Goal: Task Accomplishment & Management: Use online tool/utility

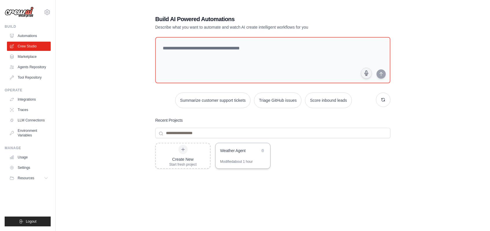
click at [239, 159] on div "Modified about 1 hour" at bounding box center [236, 161] width 33 height 5
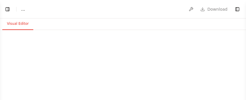
select select "****"
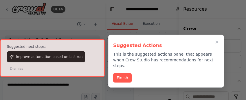
scroll to position [1909, 0]
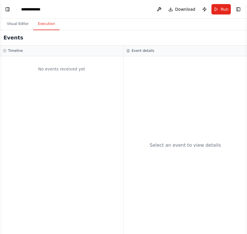
click at [45, 29] on button "Execution" at bounding box center [46, 24] width 26 height 12
click at [22, 24] on button "Visual Editor" at bounding box center [17, 24] width 31 height 12
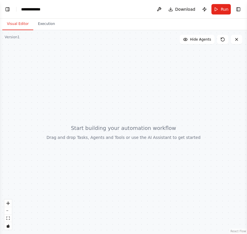
drag, startPoint x: 207, startPoint y: 40, endPoint x: 104, endPoint y: 134, distance: 139.3
click at [104, 134] on div "Version 1 Show Tools Hide Agents React Flow Press enter or space to select a no…" at bounding box center [123, 131] width 247 height 203
click at [147, 124] on div at bounding box center [123, 131] width 247 height 203
click at [8, 204] on icon "zoom in" at bounding box center [7, 202] width 3 height 3
drag, startPoint x: 38, startPoint y: 97, endPoint x: 84, endPoint y: 114, distance: 49.2
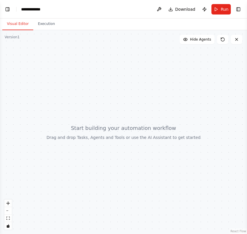
click at [85, 114] on div at bounding box center [123, 131] width 247 height 203
click at [10, 221] on button "fit view" at bounding box center [8, 218] width 8 height 8
click at [209, 40] on span "Hide Agents" at bounding box center [200, 39] width 21 height 5
click at [209, 40] on span "Show Agents" at bounding box center [200, 39] width 23 height 5
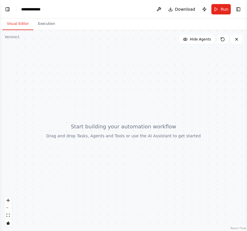
click at [86, 73] on div at bounding box center [123, 130] width 247 height 201
click at [17, 41] on div at bounding box center [123, 130] width 247 height 201
drag, startPoint x: 20, startPoint y: 44, endPoint x: 14, endPoint y: 43, distance: 6.2
click at [10, 47] on div at bounding box center [123, 130] width 247 height 201
click at [10, 9] on button "Toggle Left Sidebar" at bounding box center [7, 9] width 8 height 8
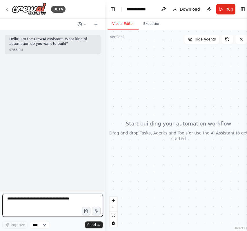
click at [54, 211] on textarea at bounding box center [52, 205] width 100 height 23
type textarea "*"
type textarea "**********"
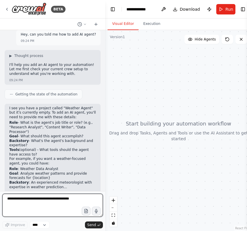
scroll to position [52, 0]
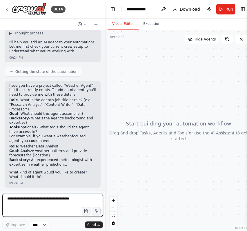
click at [42, 206] on textarea at bounding box center [52, 205] width 100 height 23
paste textarea "**********"
type textarea "**********"
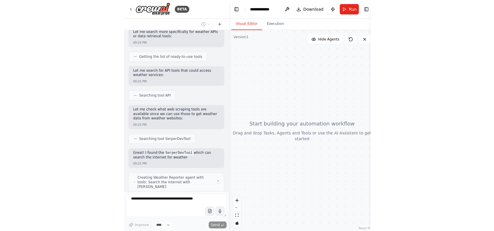
scroll to position [394, 0]
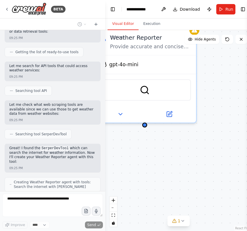
click at [153, 173] on div "Weather Reporter Provide accurate and concise daily weather information for {lo…" at bounding box center [178, 130] width 146 height 201
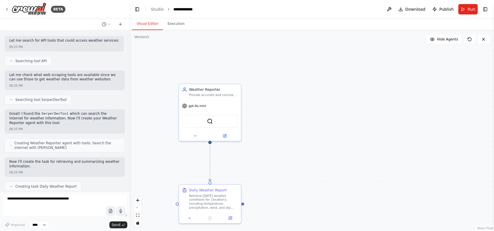
scroll to position [418, 0]
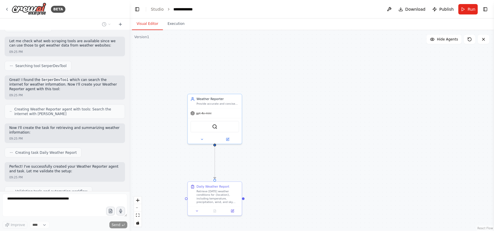
click at [246, 163] on div ".deletable-edge-delete-btn { width: 20px; height: 20px; border: 0px solid #ffff…" at bounding box center [312, 130] width 364 height 201
drag, startPoint x: 217, startPoint y: 102, endPoint x: 202, endPoint y: 60, distance: 44.6
click at [202, 60] on div "Provide accurate and concise daily weather information for {location} that can …" at bounding box center [204, 59] width 43 height 3
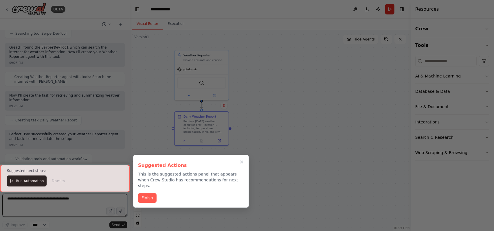
drag, startPoint x: 225, startPoint y: 191, endPoint x: 212, endPoint y: 123, distance: 69.5
click at [212, 122] on div "BETA Hello! I'm the CrewAI assistant. What kind of automation do you want to bu…" at bounding box center [247, 115] width 494 height 231
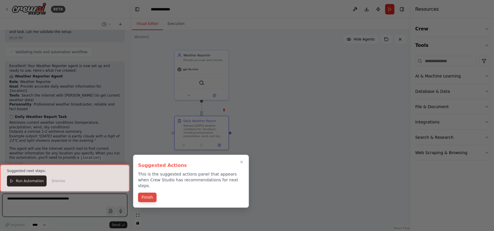
scroll to position [561, 0]
click at [22, 181] on div at bounding box center [65, 178] width 130 height 27
click at [146, 193] on button "Finish" at bounding box center [147, 198] width 19 height 10
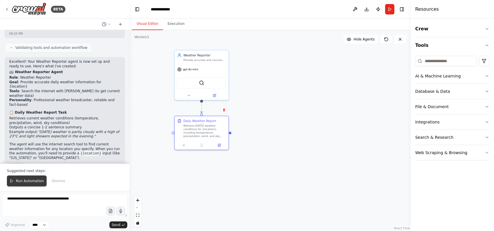
click at [30, 186] on button "Run Automation" at bounding box center [27, 181] width 40 height 11
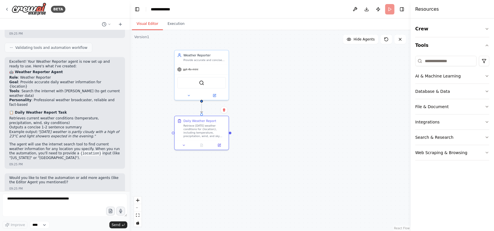
scroll to position [534, 0]
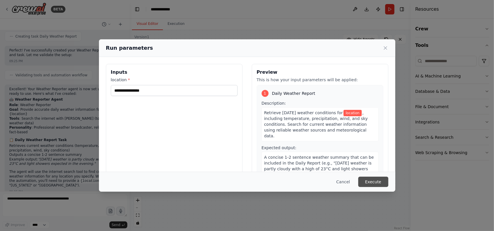
click at [246, 179] on button "Execute" at bounding box center [373, 182] width 30 height 10
click at [162, 84] on div "location * This field is required" at bounding box center [174, 90] width 127 height 27
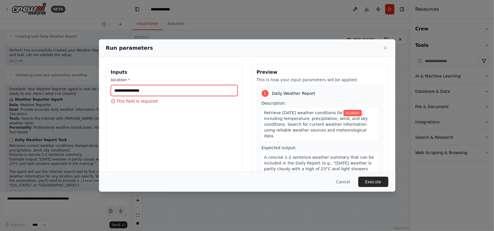
click at [163, 91] on input "location *" at bounding box center [174, 90] width 127 height 11
type input "******"
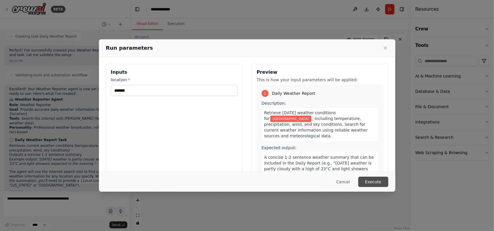
click at [246, 183] on button "Execute" at bounding box center [373, 182] width 30 height 10
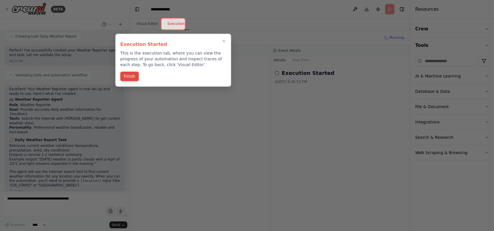
click at [135, 76] on button "Finish" at bounding box center [129, 77] width 19 height 10
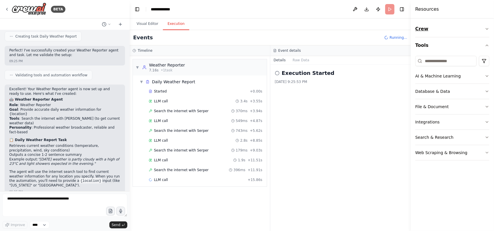
scroll to position [561, 0]
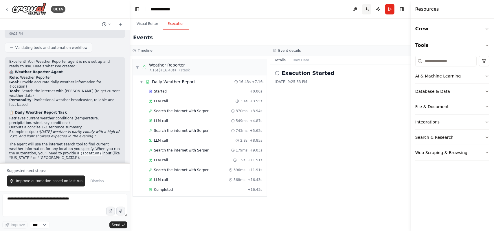
click at [246, 12] on button "Toggle Right Sidebar" at bounding box center [402, 9] width 8 height 8
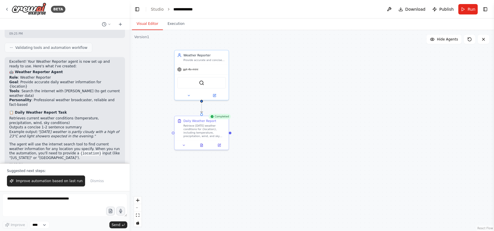
click at [144, 19] on button "Visual Editor" at bounding box center [147, 24] width 31 height 12
click at [246, 116] on div ".deletable-edge-delete-btn { width: 20px; height: 20px; border: 0px solid #ffff…" at bounding box center [312, 130] width 364 height 201
click at [41, 204] on textarea at bounding box center [64, 205] width 125 height 23
paste textarea "**********"
type textarea "**********"
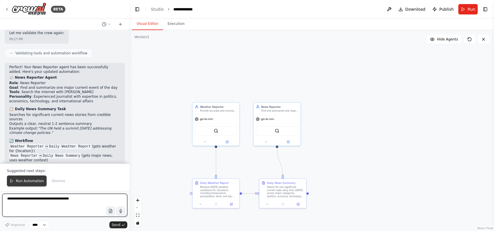
scroll to position [1048, 0]
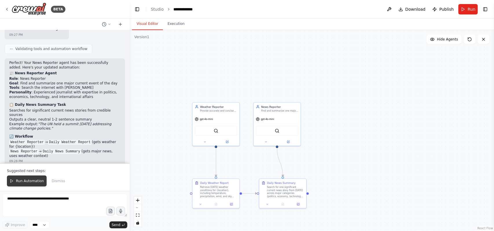
click at [37, 183] on span "Run Automation" at bounding box center [30, 181] width 28 height 5
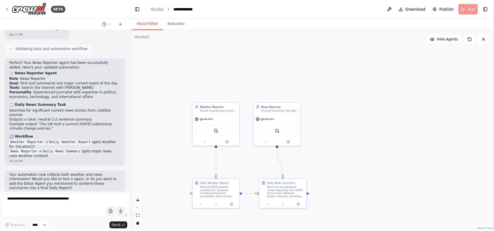
scroll to position [1021, 0]
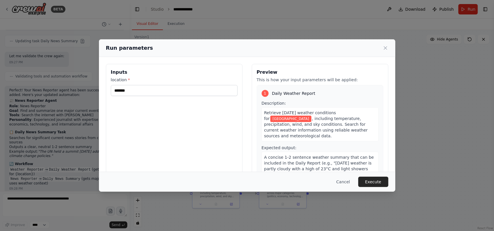
drag, startPoint x: 378, startPoint y: 181, endPoint x: 387, endPoint y: 180, distance: 9.6
click at [246, 181] on button "Execute" at bounding box center [373, 182] width 30 height 10
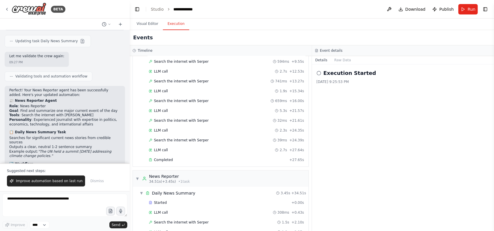
scroll to position [1048, 0]
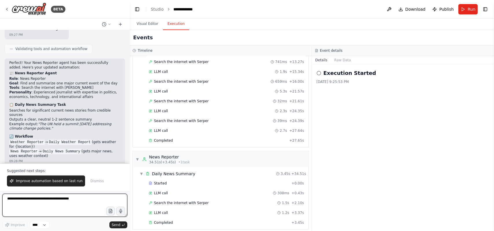
click at [81, 198] on textarea at bounding box center [64, 205] width 125 height 23
paste textarea "**********"
type textarea "**********"
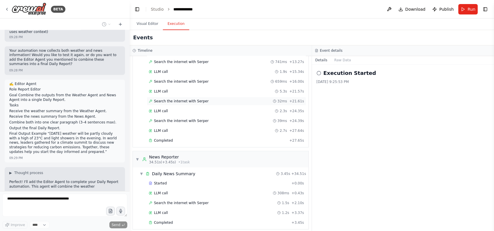
scroll to position [1177, 0]
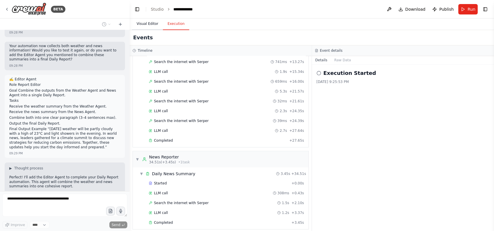
click at [153, 25] on button "Visual Editor" at bounding box center [147, 24] width 31 height 12
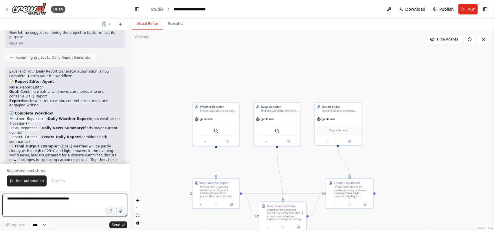
scroll to position [1443, 0]
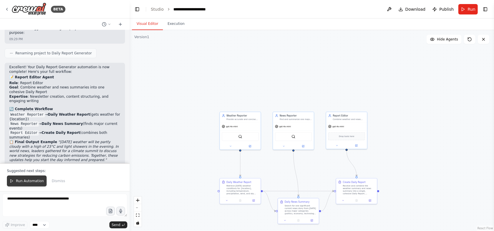
click at [27, 179] on button "Run Automation" at bounding box center [27, 181] width 40 height 11
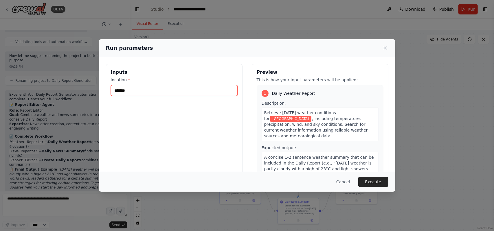
click at [199, 88] on input "******" at bounding box center [174, 90] width 127 height 11
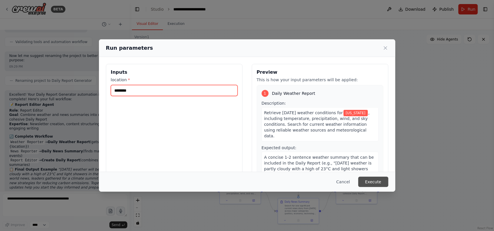
type input "********"
click at [246, 182] on button "Execute" at bounding box center [373, 182] width 30 height 10
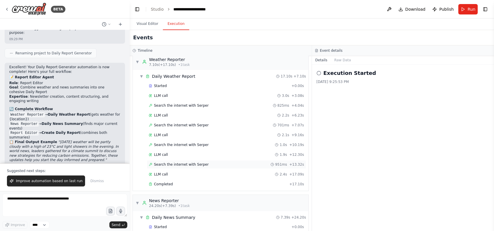
scroll to position [0, 0]
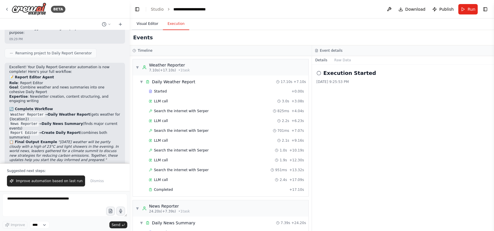
click at [146, 24] on button "Visual Editor" at bounding box center [147, 24] width 31 height 12
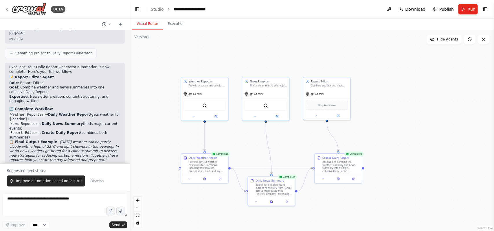
drag, startPoint x: 413, startPoint y: 163, endPoint x: 402, endPoint y: 133, distance: 31.8
click at [246, 133] on div ".deletable-edge-delete-btn { width: 20px; height: 20px; border: 0px solid #ffff…" at bounding box center [312, 130] width 364 height 201
click at [246, 165] on div "Receive and combine the weather summary and news summary into a single, cohesiv…" at bounding box center [340, 166] width 37 height 12
click at [66, 183] on span "Improve automation based on last run" at bounding box center [49, 181] width 67 height 5
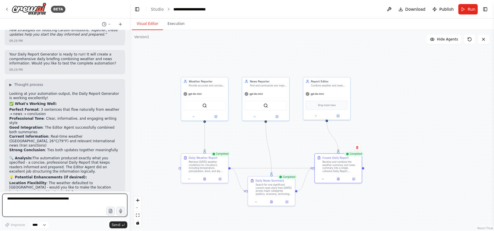
scroll to position [1584, 0]
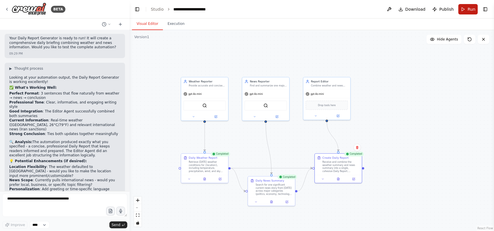
click at [246, 11] on button "Run" at bounding box center [467, 9] width 19 height 10
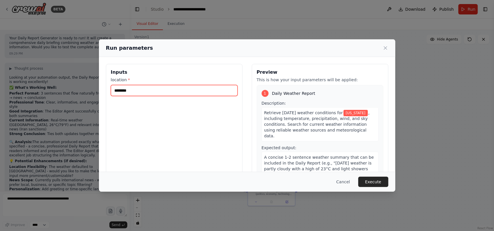
drag, startPoint x: 161, startPoint y: 91, endPoint x: 53, endPoint y: 89, distance: 108.5
click at [47, 88] on div "Run parameters Inputs location * ******** Preview This is how your input parame…" at bounding box center [247, 115] width 494 height 231
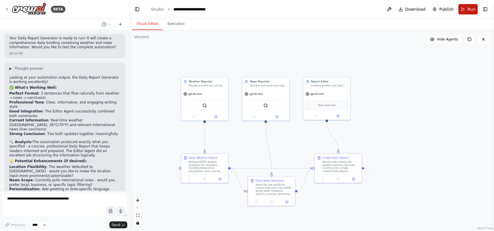
click at [246, 12] on span "Run" at bounding box center [472, 9] width 8 height 6
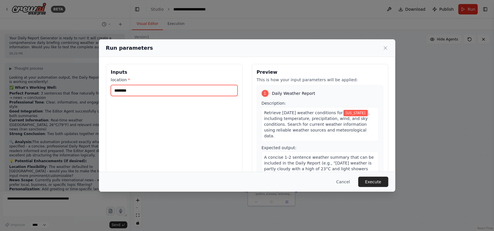
click at [135, 88] on input "********" at bounding box center [174, 90] width 127 height 11
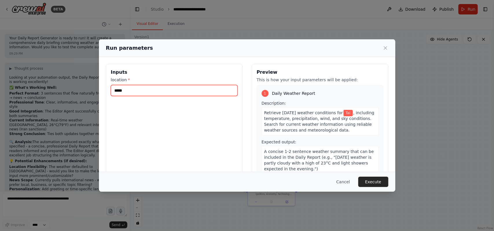
type input "******"
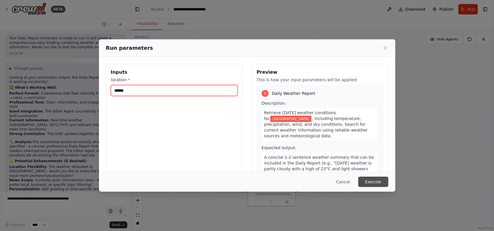
type input "******"
click at [246, 179] on button "Execute" at bounding box center [373, 182] width 30 height 10
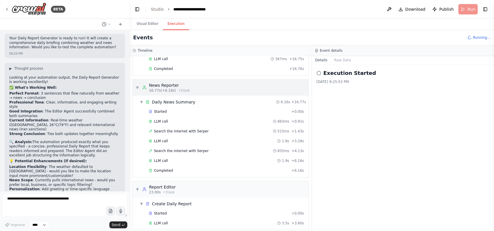
scroll to position [170, 0]
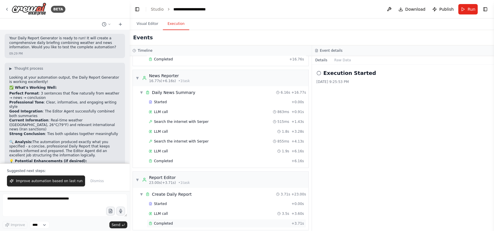
click at [166, 221] on span "Completed" at bounding box center [163, 223] width 19 height 5
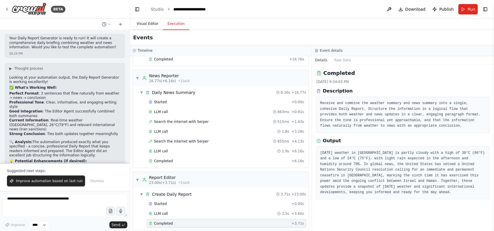
click at [146, 24] on button "Visual Editor" at bounding box center [147, 24] width 31 height 12
click at [176, 21] on button "Execution" at bounding box center [176, 24] width 26 height 12
click at [144, 23] on button "Visual Editor" at bounding box center [147, 24] width 31 height 12
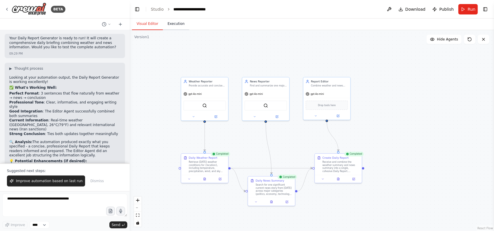
click at [172, 26] on button "Execution" at bounding box center [176, 24] width 26 height 12
click at [140, 23] on button "Visual Editor" at bounding box center [147, 24] width 31 height 12
click at [171, 23] on button "Execution" at bounding box center [176, 24] width 26 height 12
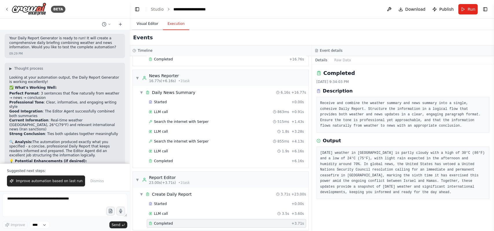
click at [144, 24] on button "Visual Editor" at bounding box center [147, 24] width 31 height 12
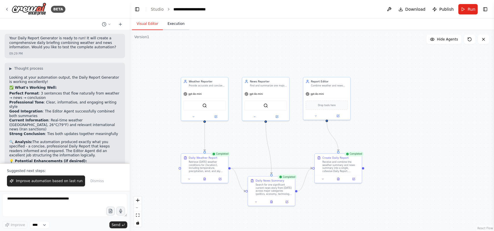
click at [172, 25] on button "Execution" at bounding box center [176, 24] width 26 height 12
click at [151, 22] on button "Visual Editor" at bounding box center [147, 24] width 31 height 12
click at [168, 22] on button "Execution" at bounding box center [176, 24] width 26 height 12
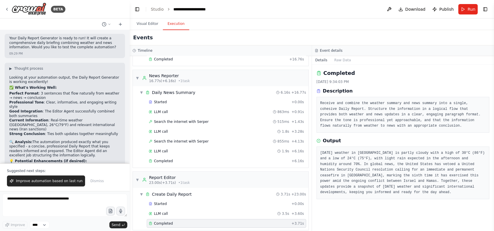
click at [246, 16] on header "**********" at bounding box center [312, 9] width 364 height 19
click at [158, 23] on button "Visual Editor" at bounding box center [147, 24] width 31 height 12
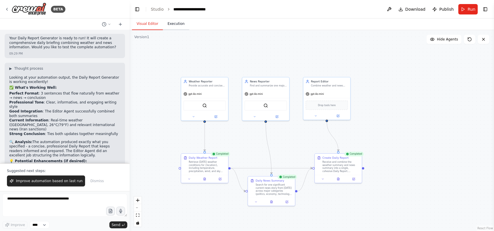
click at [170, 23] on button "Execution" at bounding box center [176, 24] width 26 height 12
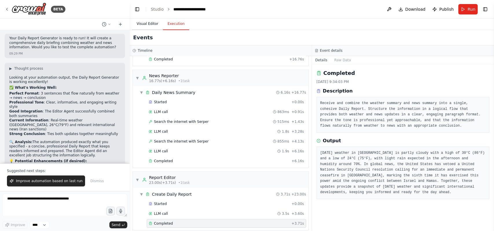
click at [148, 26] on button "Visual Editor" at bounding box center [147, 24] width 31 height 12
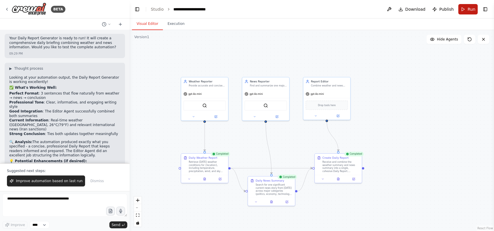
click at [246, 11] on button "Run" at bounding box center [467, 9] width 19 height 10
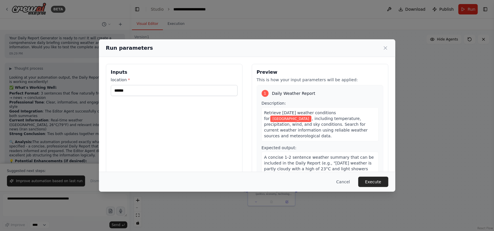
click at [246, 115] on div "Run parameters Inputs location * ****** Preview This is how your input paramete…" at bounding box center [247, 115] width 494 height 231
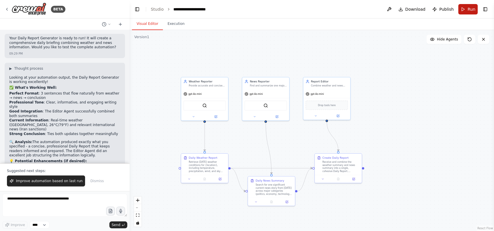
click at [246, 13] on button "Run" at bounding box center [467, 9] width 19 height 10
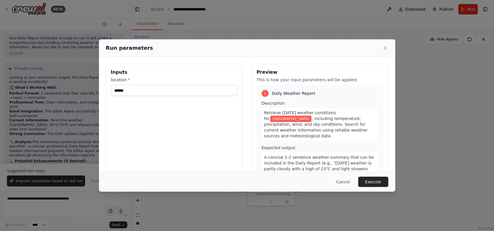
click at [246, 109] on div "Run parameters Inputs location * ****** Preview This is how your input paramete…" at bounding box center [247, 115] width 494 height 231
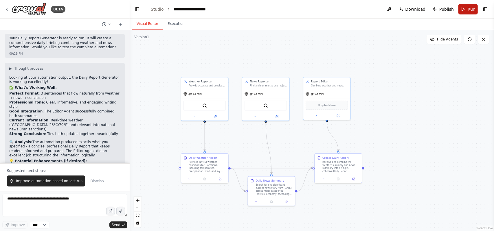
click at [246, 11] on span "Run" at bounding box center [472, 9] width 8 height 6
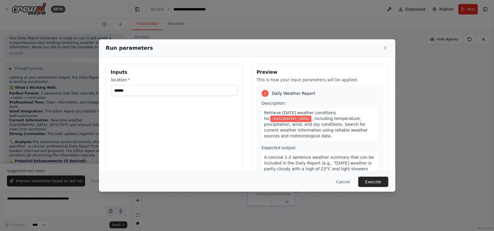
click at [246, 183] on button "Cancel" at bounding box center [343, 182] width 23 height 10
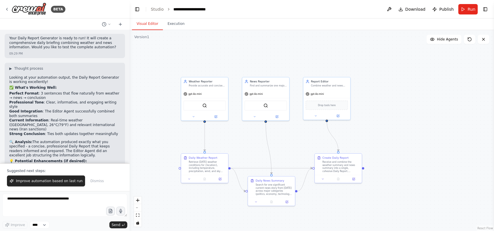
click at [246, 118] on div ".deletable-edge-delete-btn { width: 20px; height: 20px; border: 0px solid #ffff…" at bounding box center [312, 130] width 364 height 201
